Goal: Information Seeking & Learning: Learn about a topic

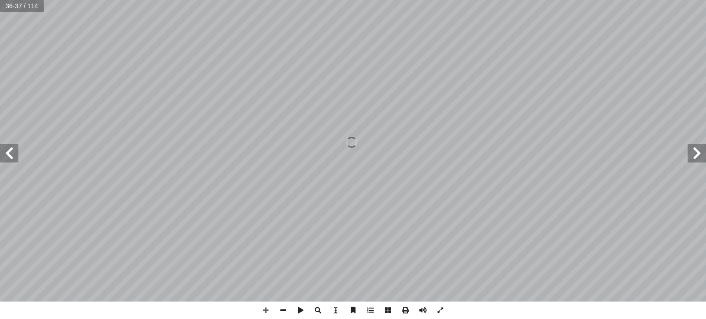
click at [699, 158] on span at bounding box center [697, 153] width 18 height 18
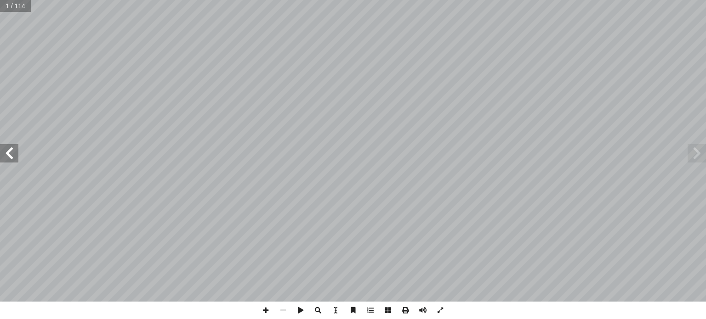
click at [10, 156] on span at bounding box center [9, 153] width 18 height 18
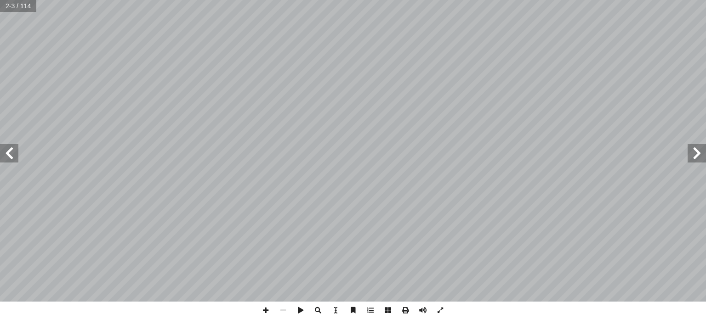
click at [10, 156] on span at bounding box center [9, 153] width 18 height 18
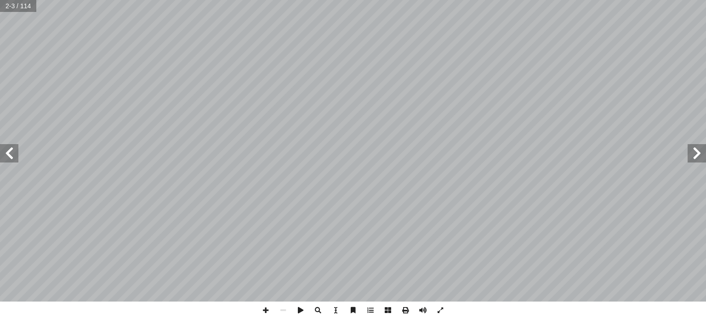
click at [10, 156] on span at bounding box center [9, 153] width 18 height 18
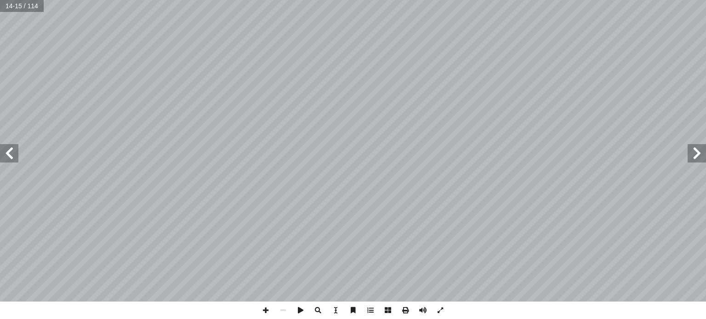
click at [10, 156] on span at bounding box center [9, 153] width 18 height 18
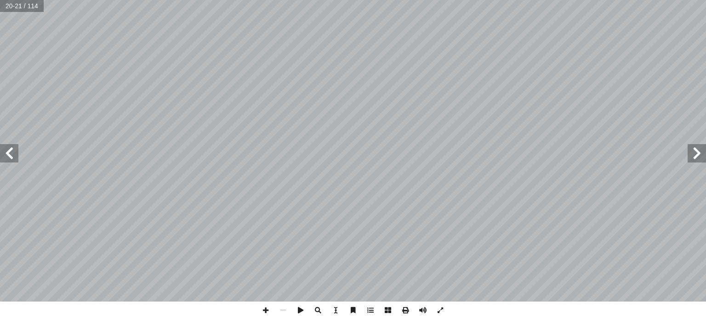
click at [10, 156] on span at bounding box center [9, 153] width 18 height 18
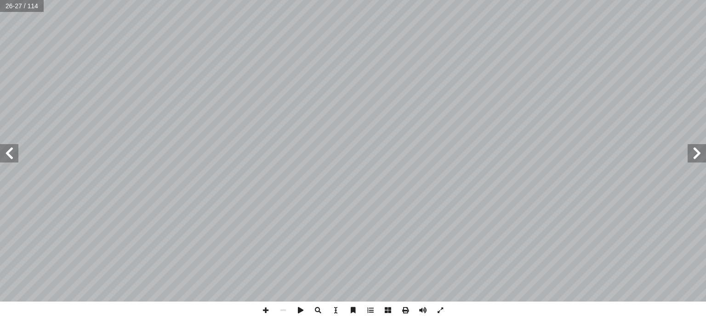
click at [10, 156] on span at bounding box center [9, 153] width 18 height 18
click at [265, 312] on span at bounding box center [265, 310] width 17 height 17
click at [17, 155] on span at bounding box center [9, 153] width 18 height 18
